Goal: Check status: Check status

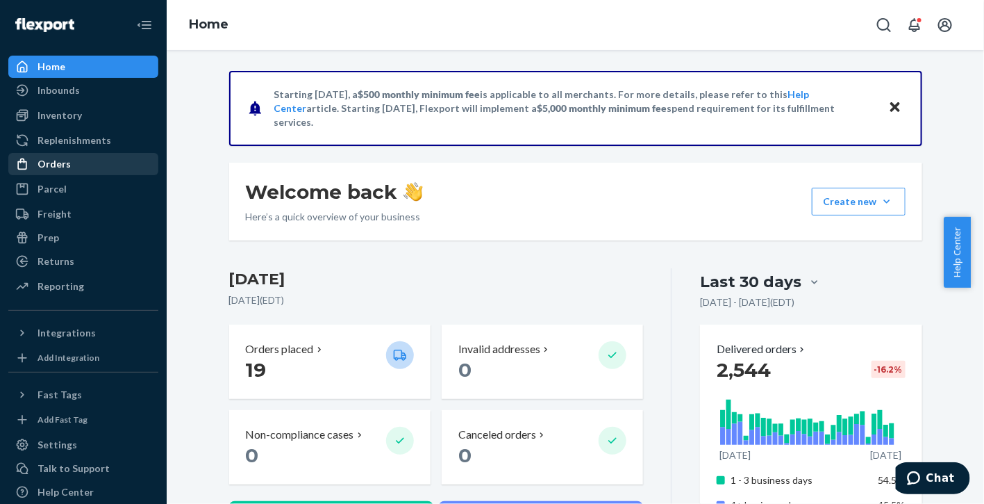
click at [55, 163] on div "Orders" at bounding box center [54, 164] width 33 height 14
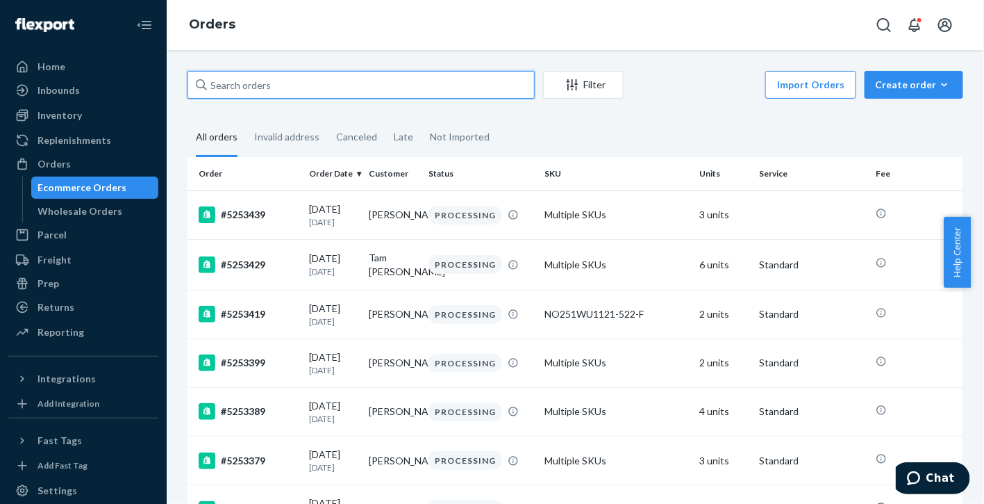
click at [252, 88] on input "text" at bounding box center [361, 85] width 347 height 28
paste input "5248619"
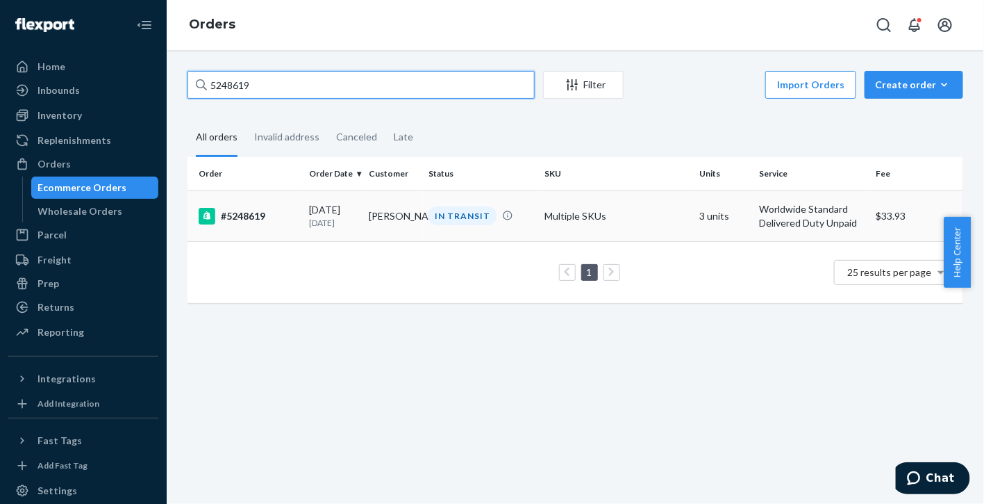
type input "5248619"
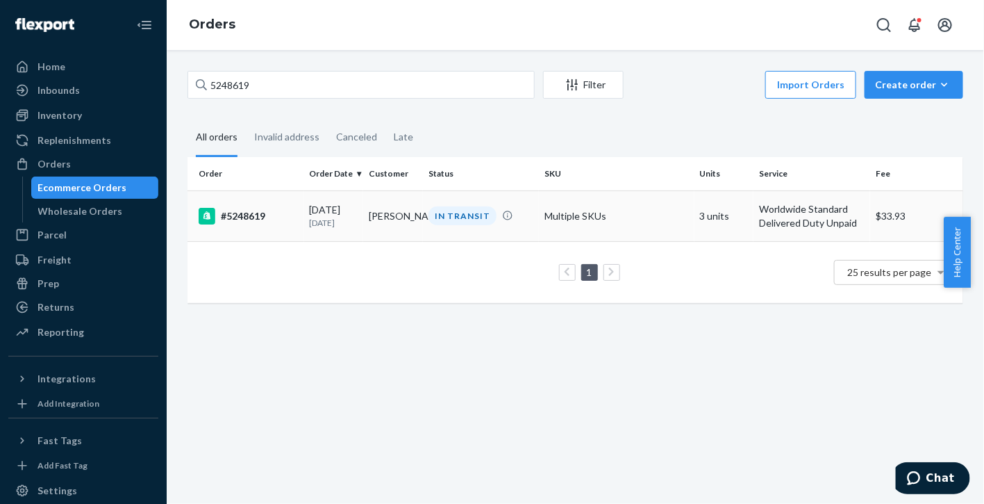
click at [241, 213] on div "#5248619" at bounding box center [249, 216] width 100 height 17
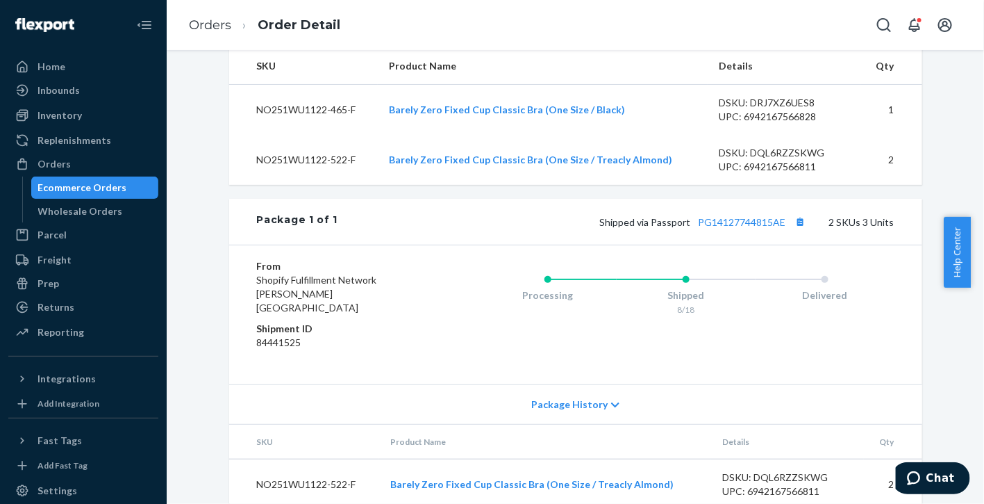
scroll to position [565, 0]
click at [725, 228] on link "PG14127744815AE" at bounding box center [743, 222] width 88 height 12
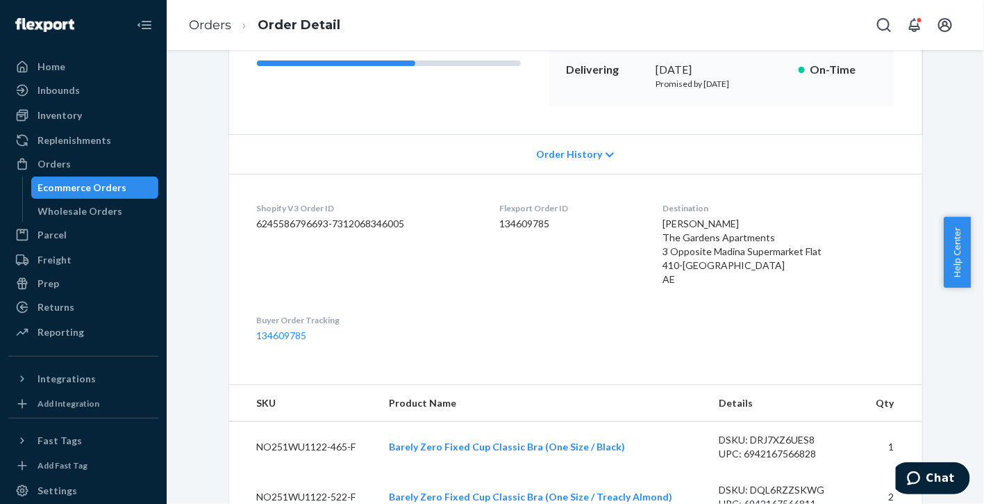
scroll to position [13, 0]
